Goal: Information Seeking & Learning: Learn about a topic

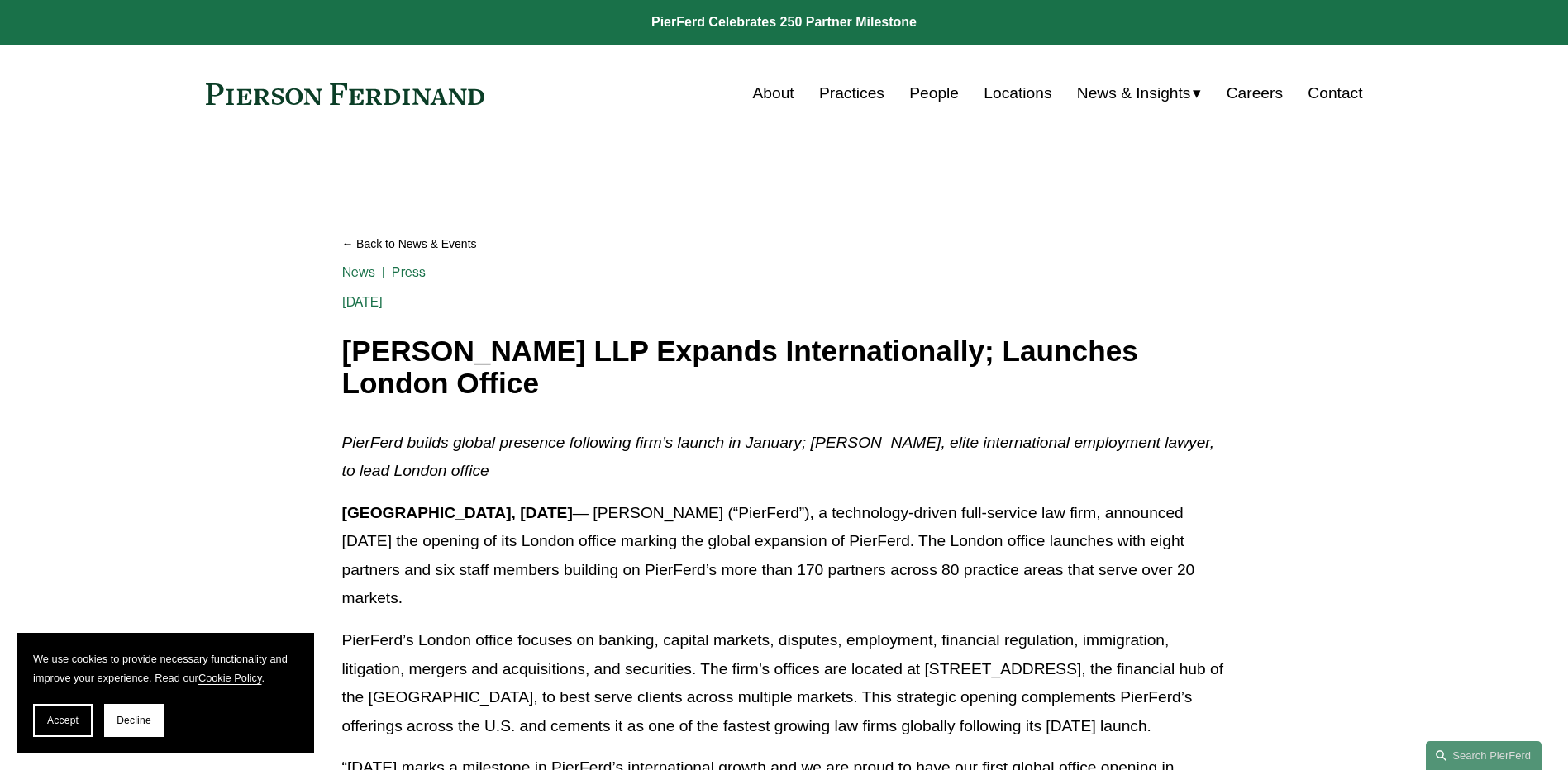
scroll to position [83, 0]
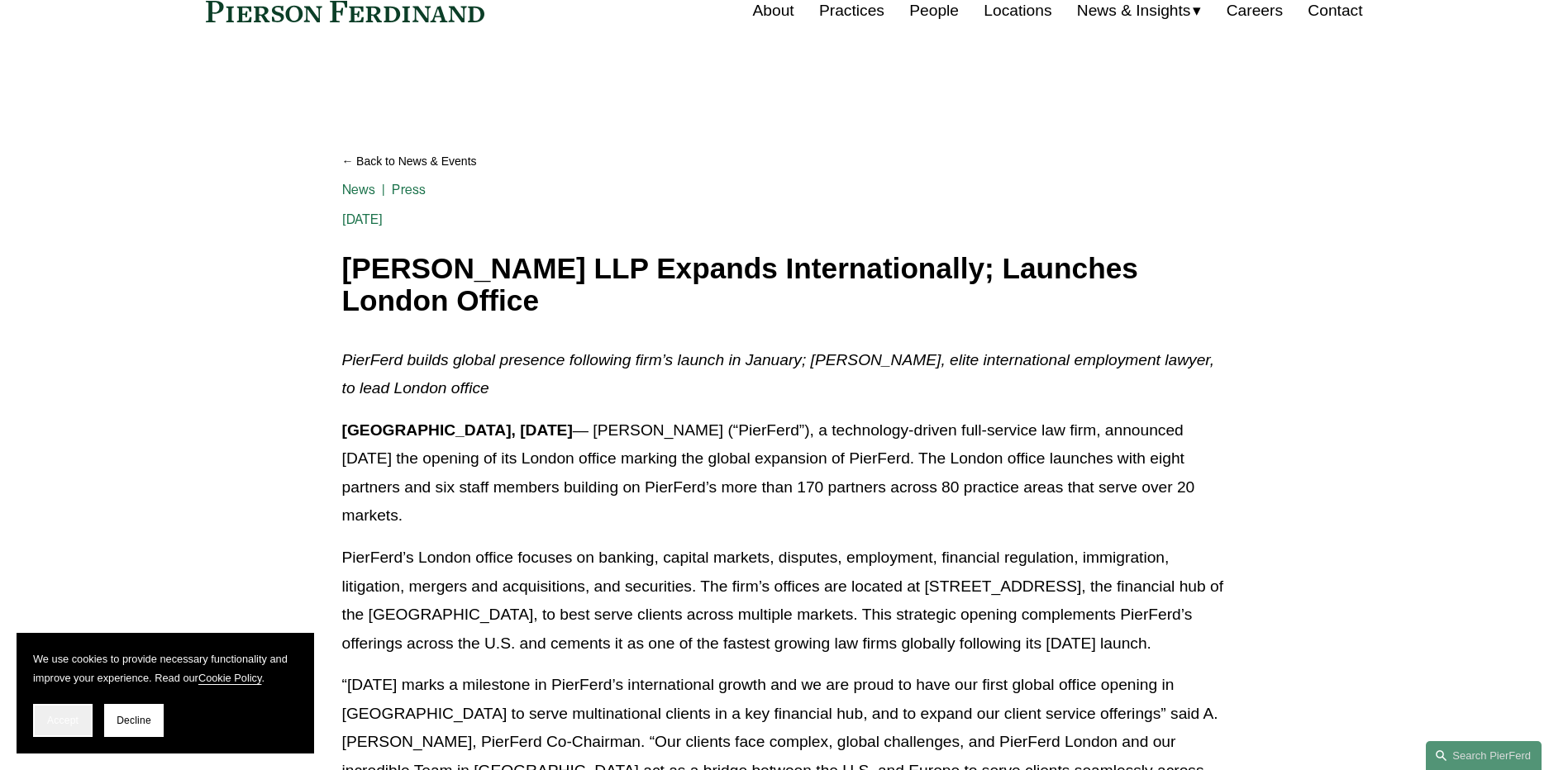
click at [57, 717] on span "Accept" at bounding box center [63, 720] width 31 height 12
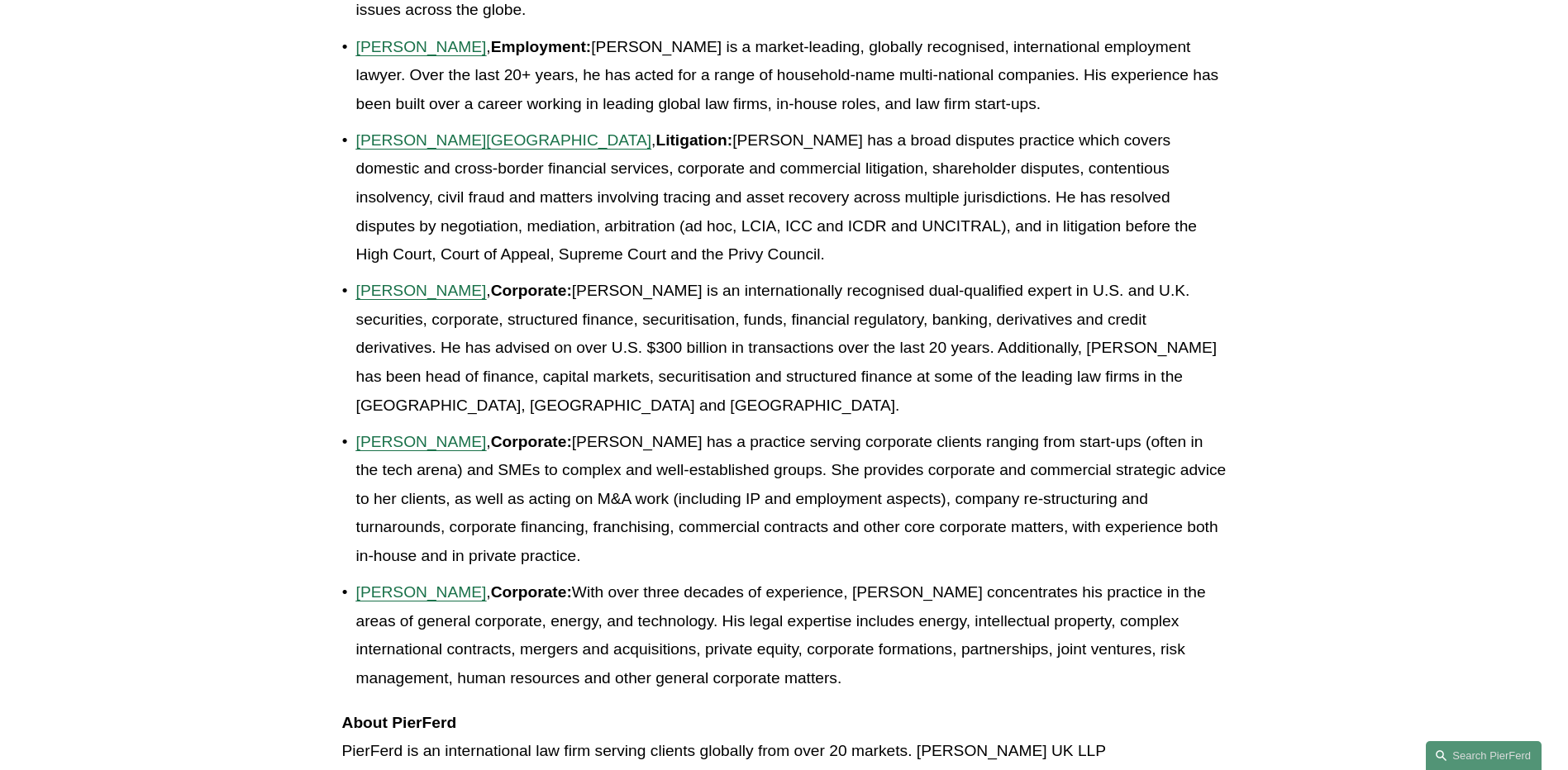
scroll to position [1322, 0]
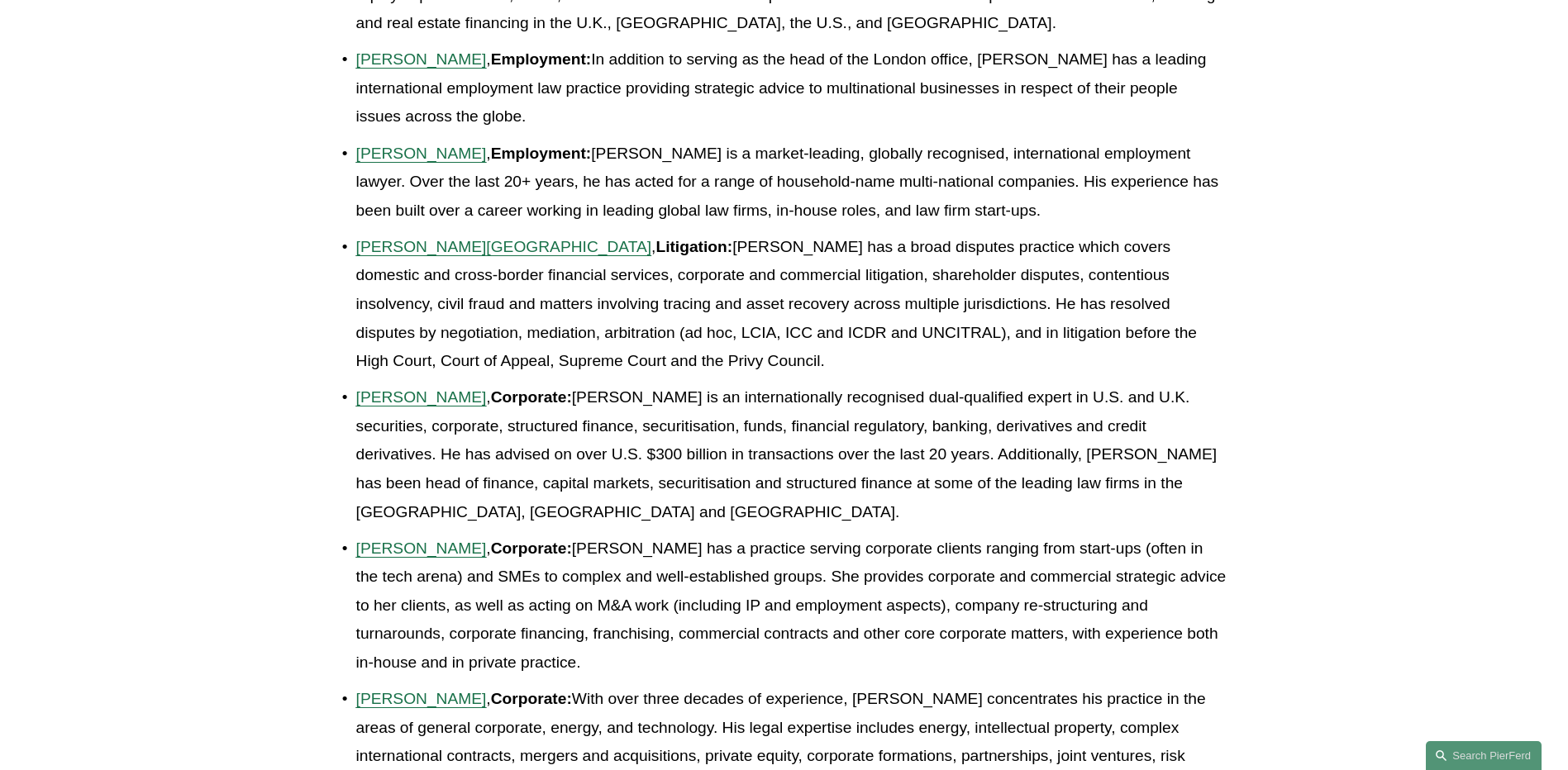
click at [424, 153] on span "[PERSON_NAME]" at bounding box center [421, 153] width 130 height 18
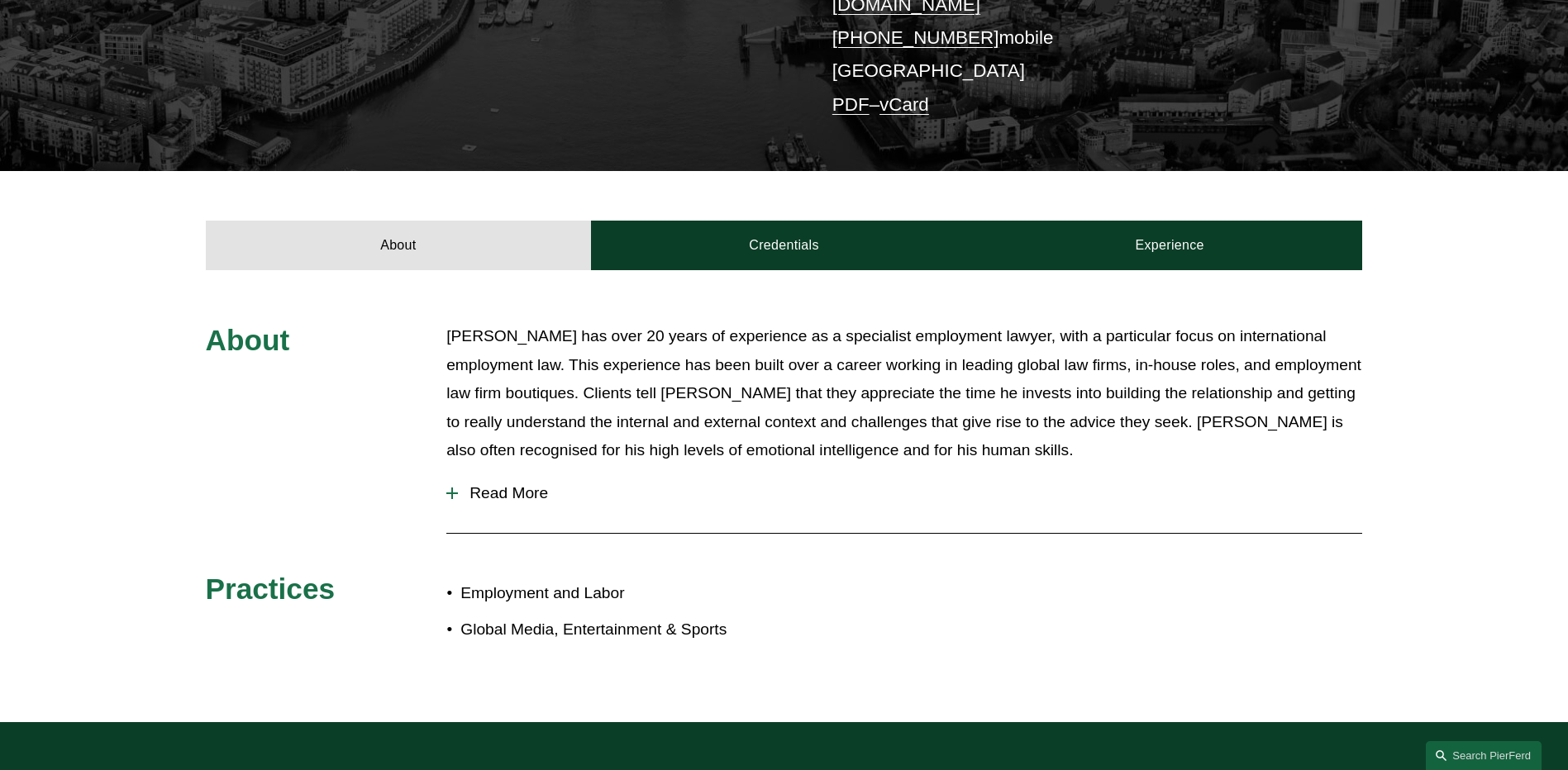
scroll to position [414, 0]
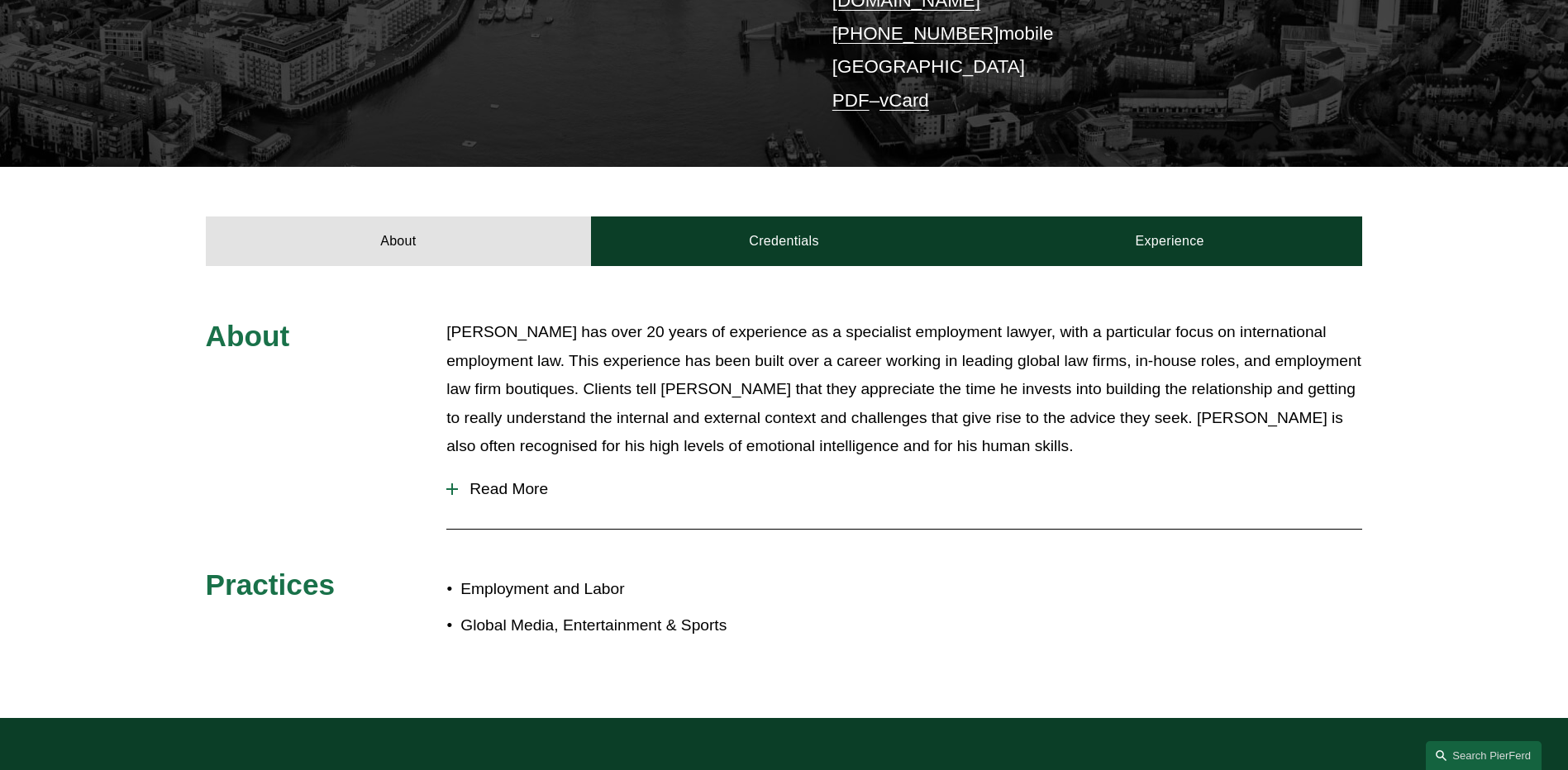
click at [451, 484] on div at bounding box center [452, 489] width 12 height 12
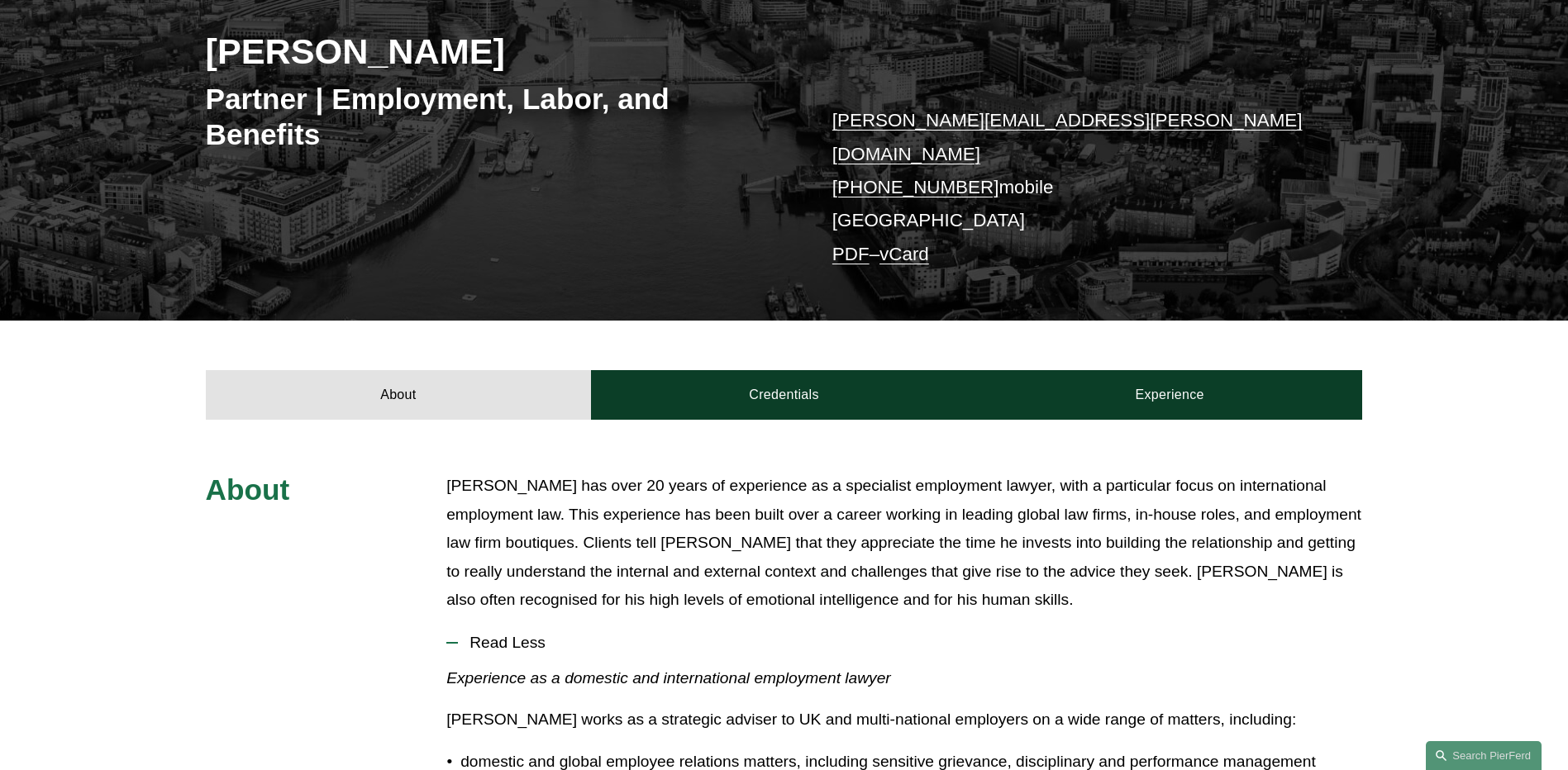
scroll to position [0, 0]
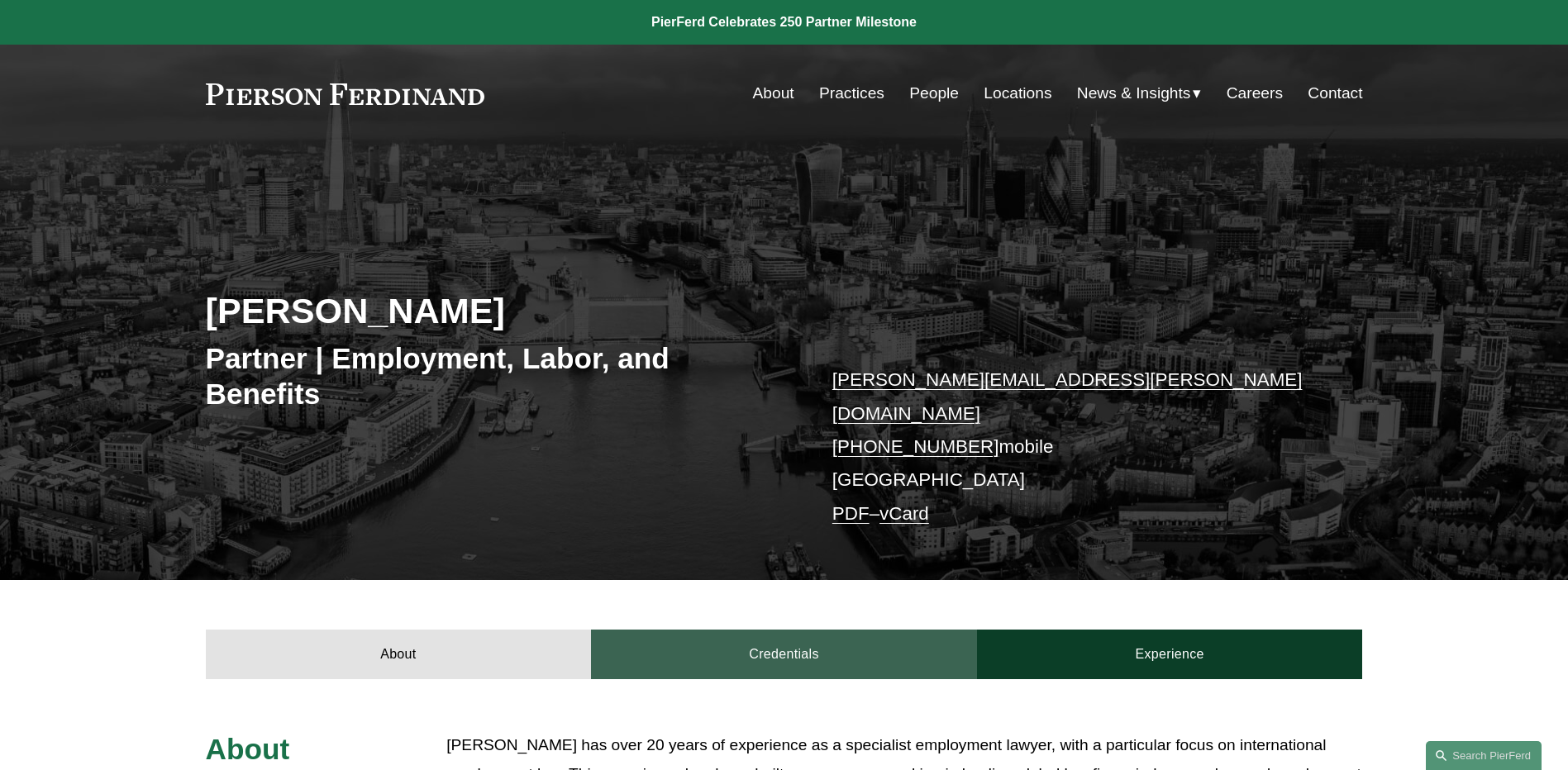
click at [827, 635] on link "Credentials" at bounding box center [784, 655] width 386 height 50
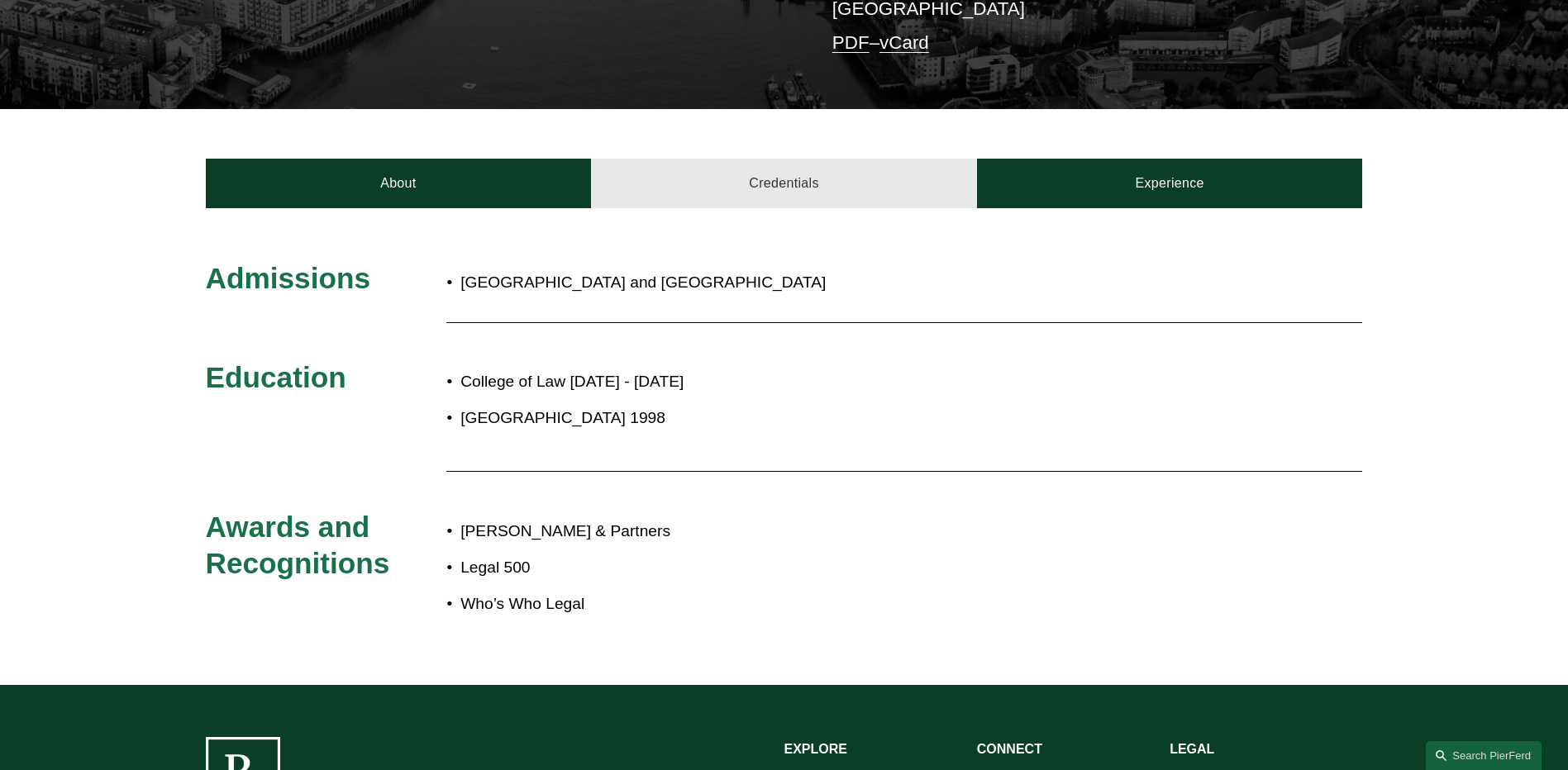
scroll to position [496, 0]
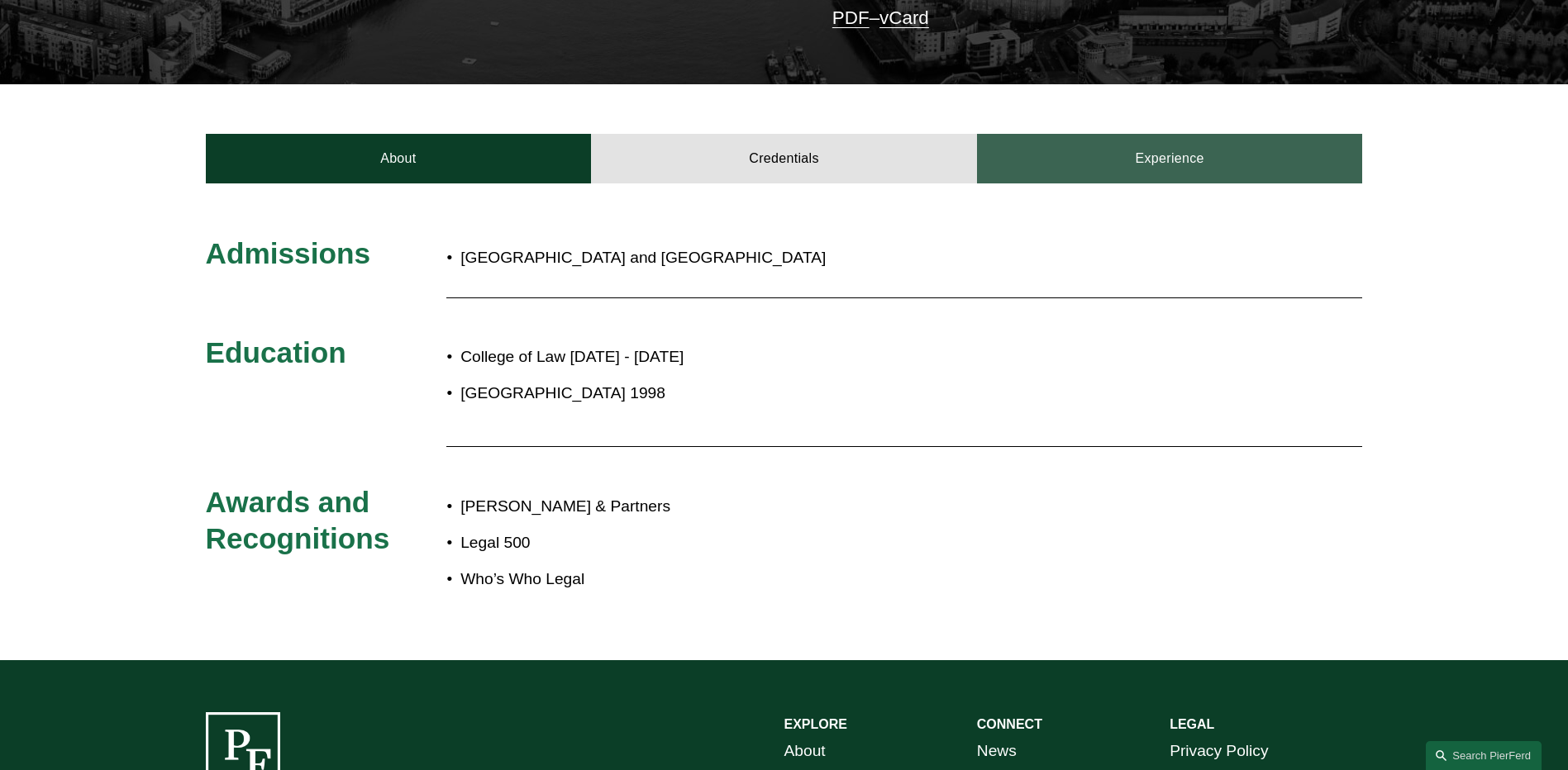
click at [1171, 141] on link "Experience" at bounding box center [1170, 159] width 386 height 50
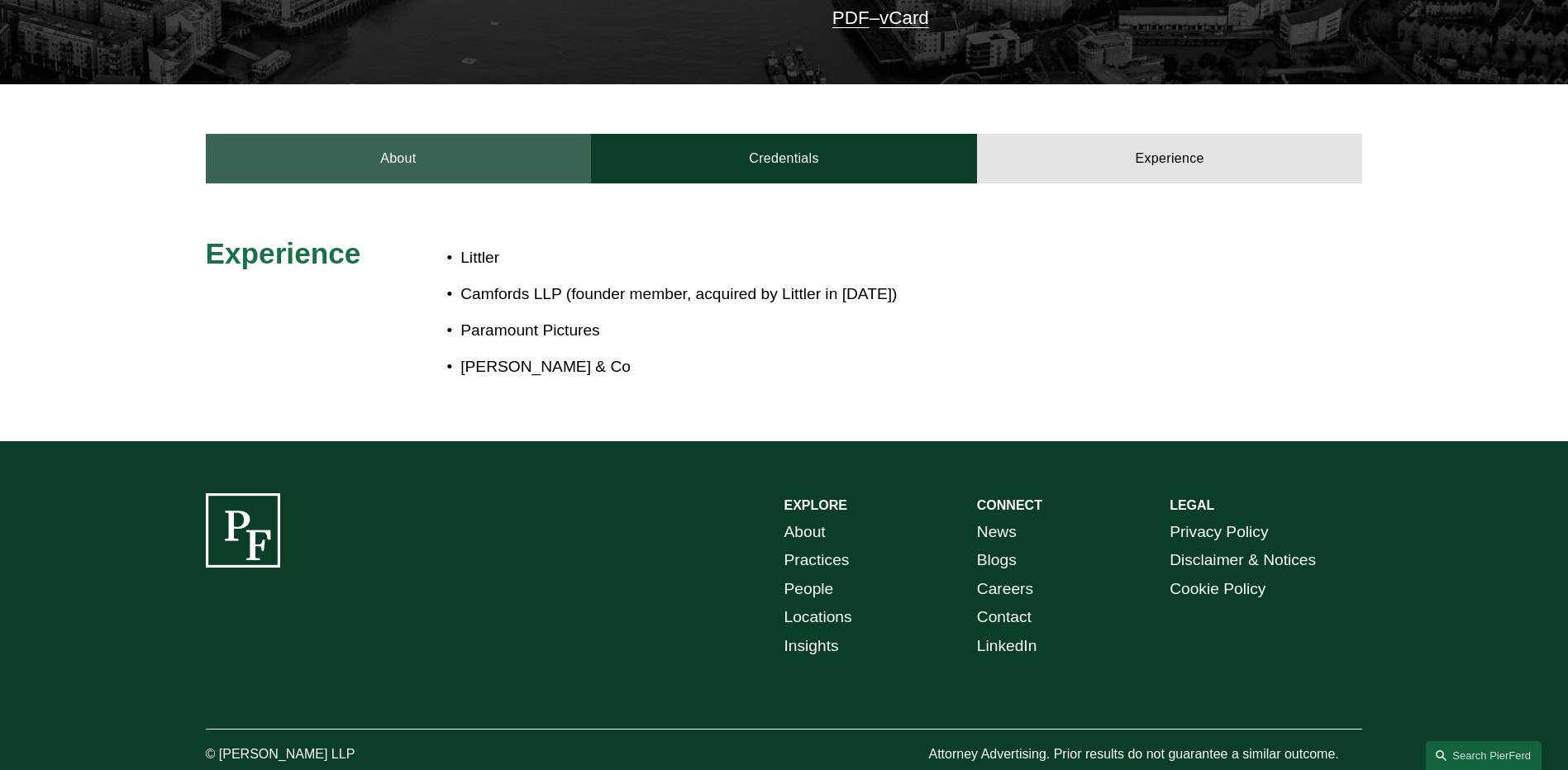
click at [399, 138] on link "About" at bounding box center [399, 159] width 386 height 50
